Goal: Transaction & Acquisition: Purchase product/service

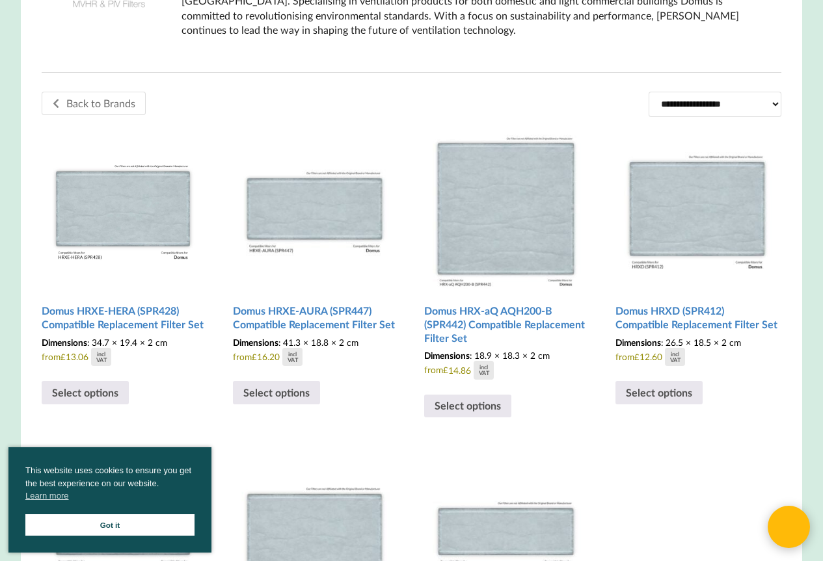
scroll to position [340, 0]
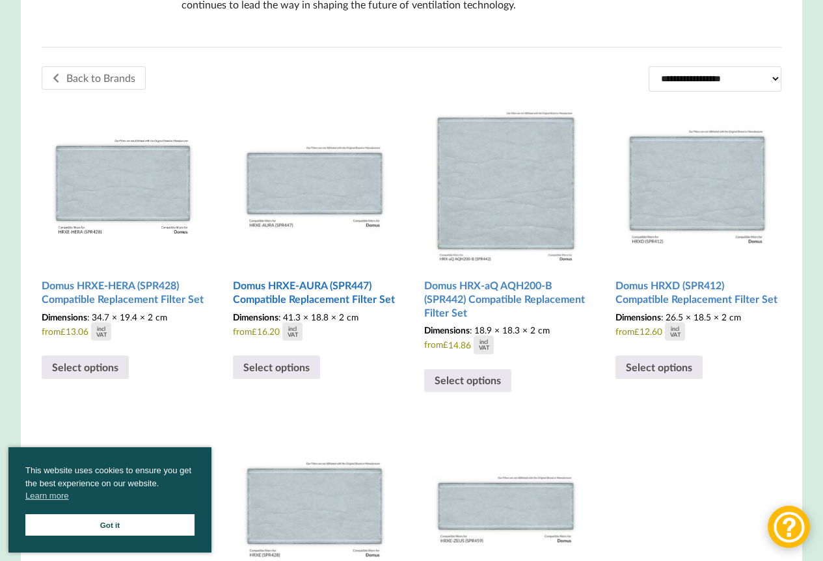
click at [362, 202] on img at bounding box center [314, 182] width 163 height 163
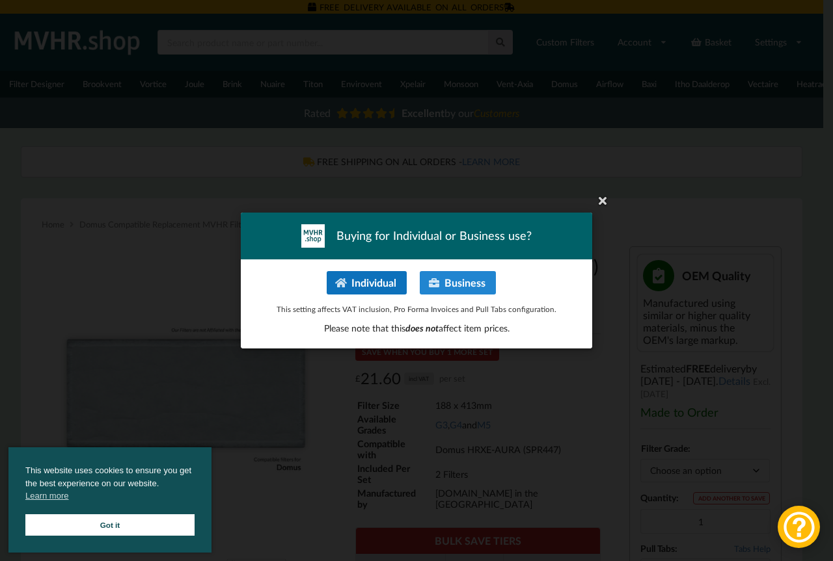
click at [391, 282] on button "Individual" at bounding box center [367, 282] width 80 height 23
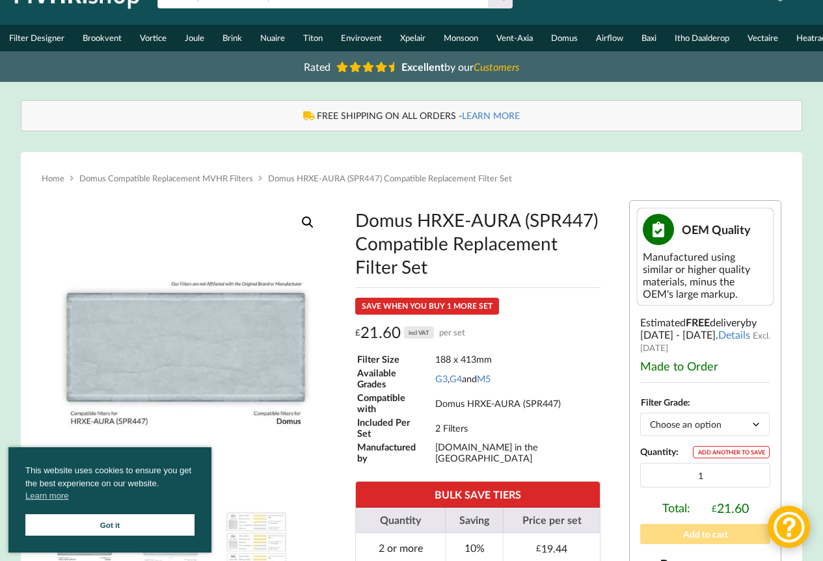
scroll to position [49, 0]
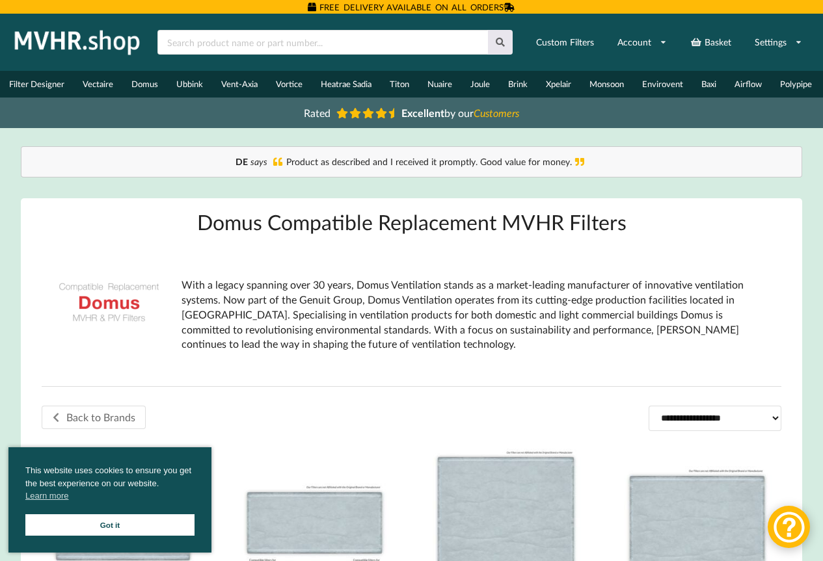
click at [371, 118] on icon at bounding box center [367, 113] width 10 height 10
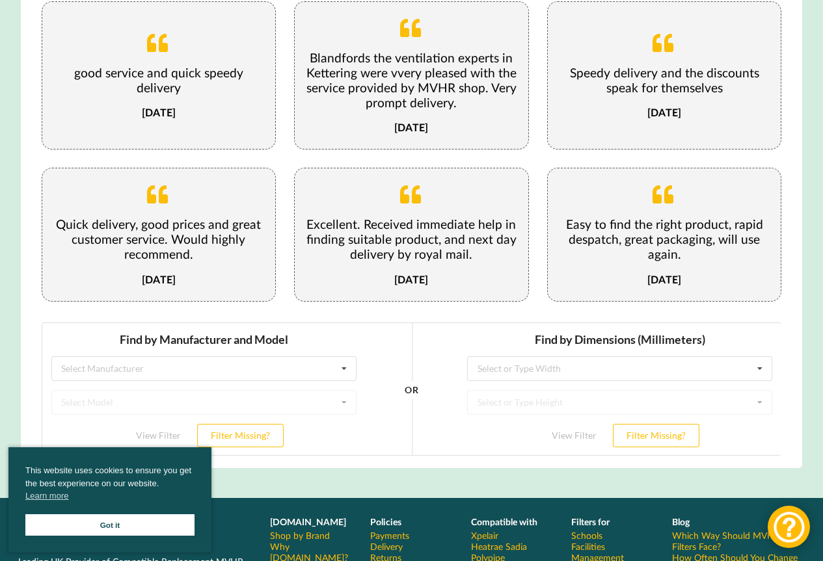
scroll to position [2024, 0]
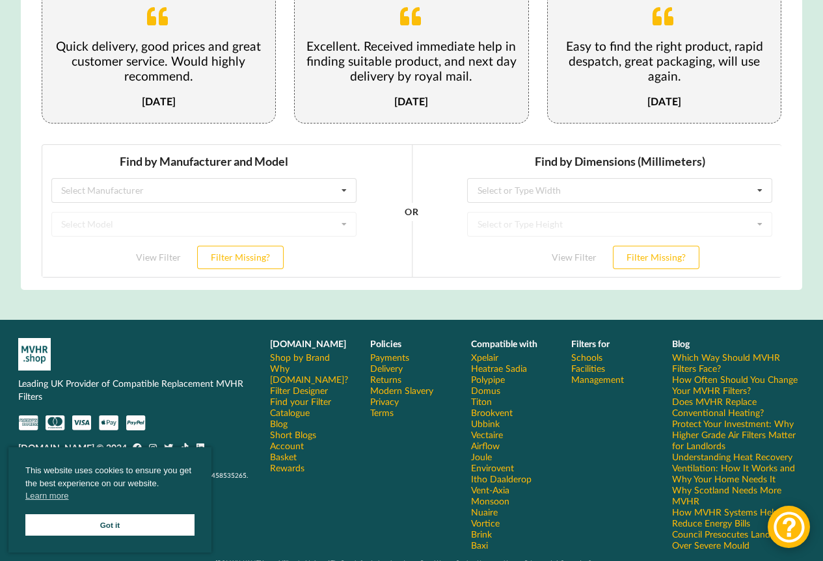
click at [294, 352] on link "Shop by Brand" at bounding box center [300, 357] width 60 height 11
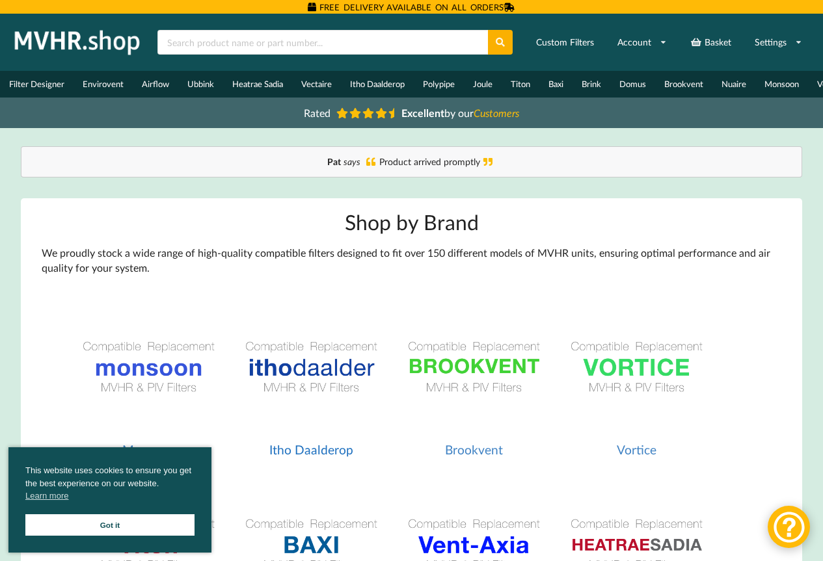
click at [312, 373] on img at bounding box center [311, 368] width 150 height 150
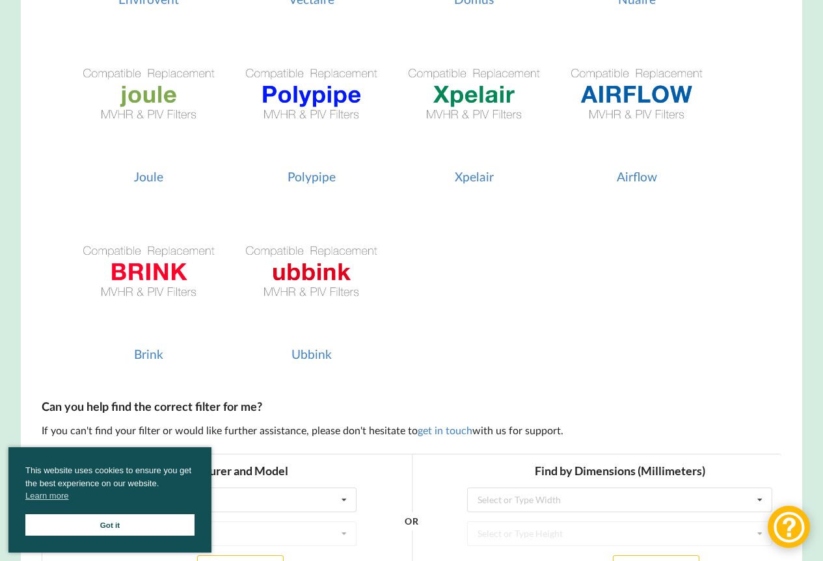
scroll to position [817, 0]
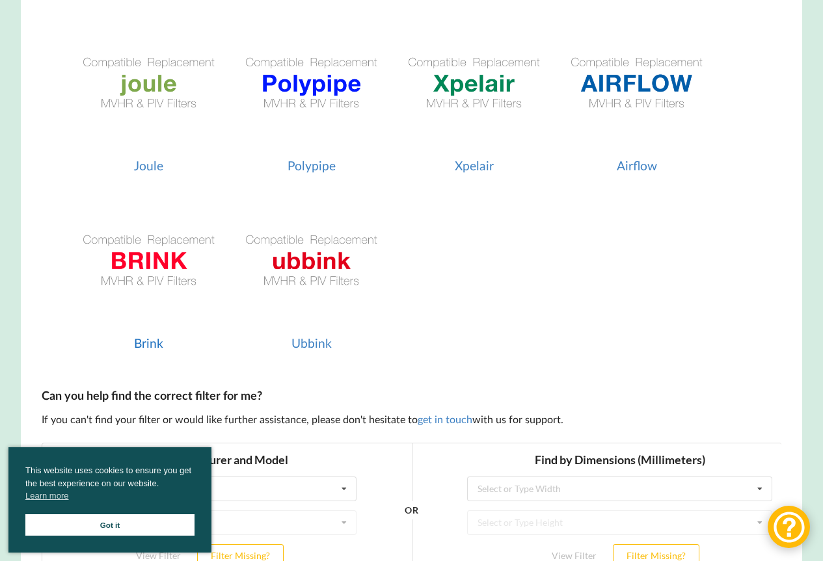
click at [195, 271] on img at bounding box center [149, 261] width 150 height 150
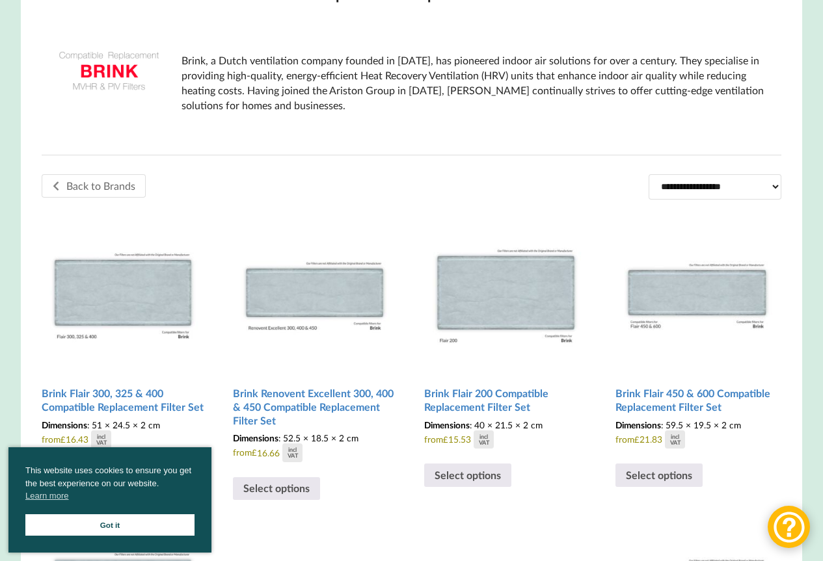
scroll to position [81, 0]
